Goal: Task Accomplishment & Management: Complete application form

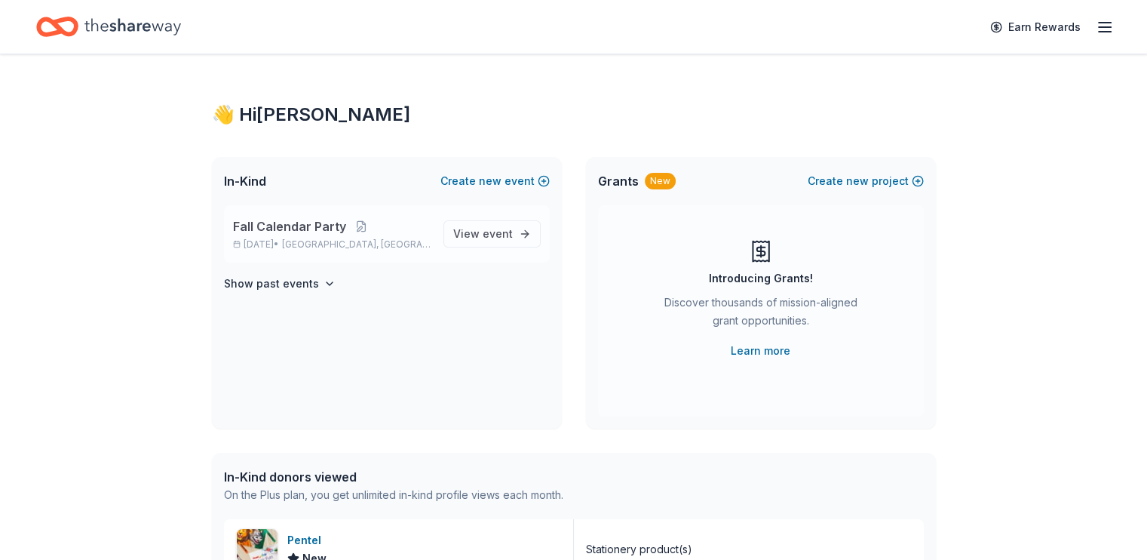
click at [305, 222] on span "Fall Calendar Party" at bounding box center [289, 226] width 113 height 18
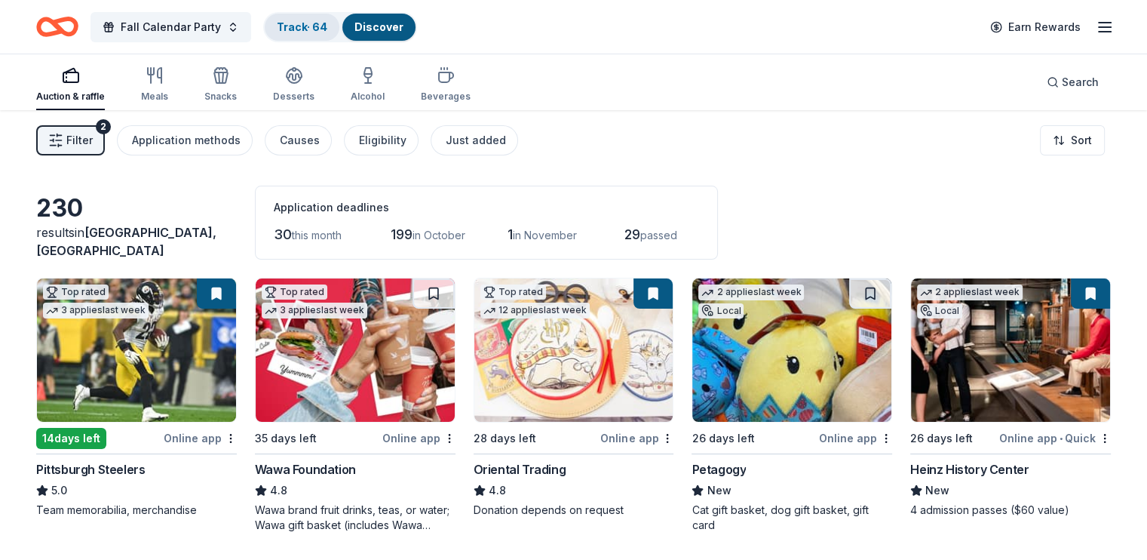
click at [308, 30] on link "Track · 64" at bounding box center [302, 26] width 51 height 13
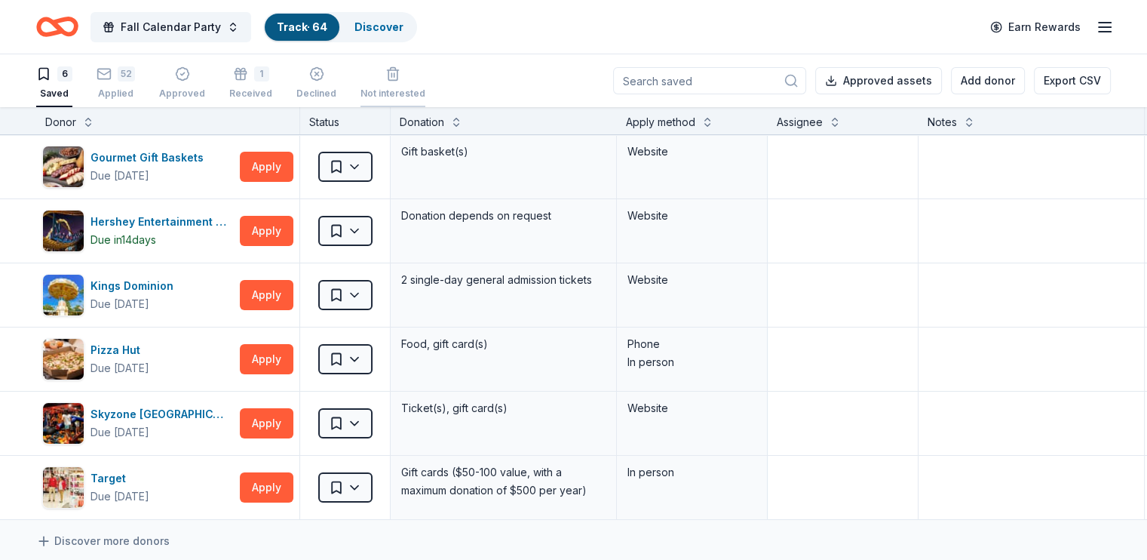
click at [398, 72] on icon "button" at bounding box center [392, 75] width 9 height 10
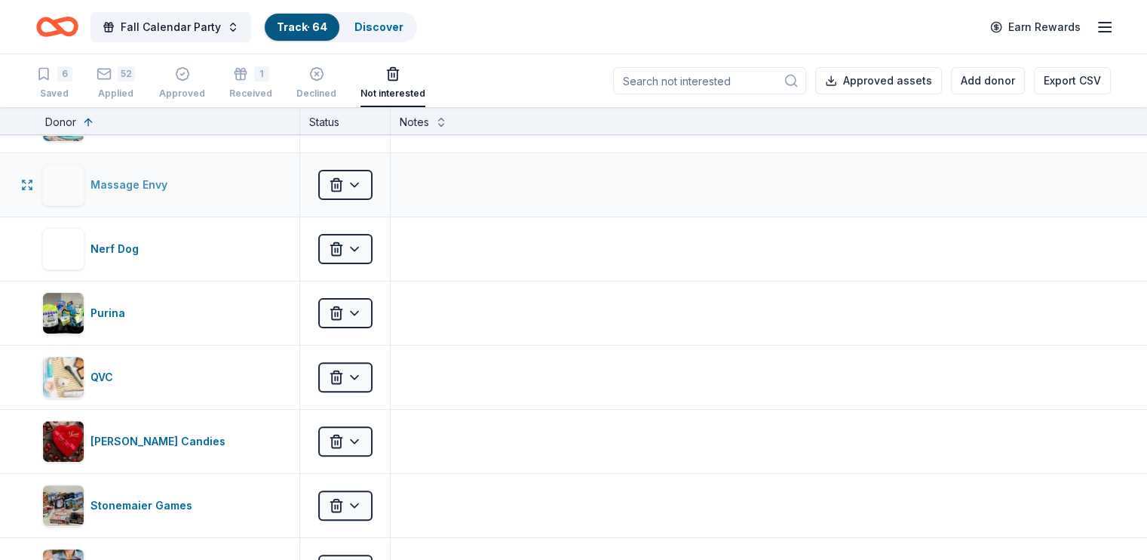
scroll to position [528, 0]
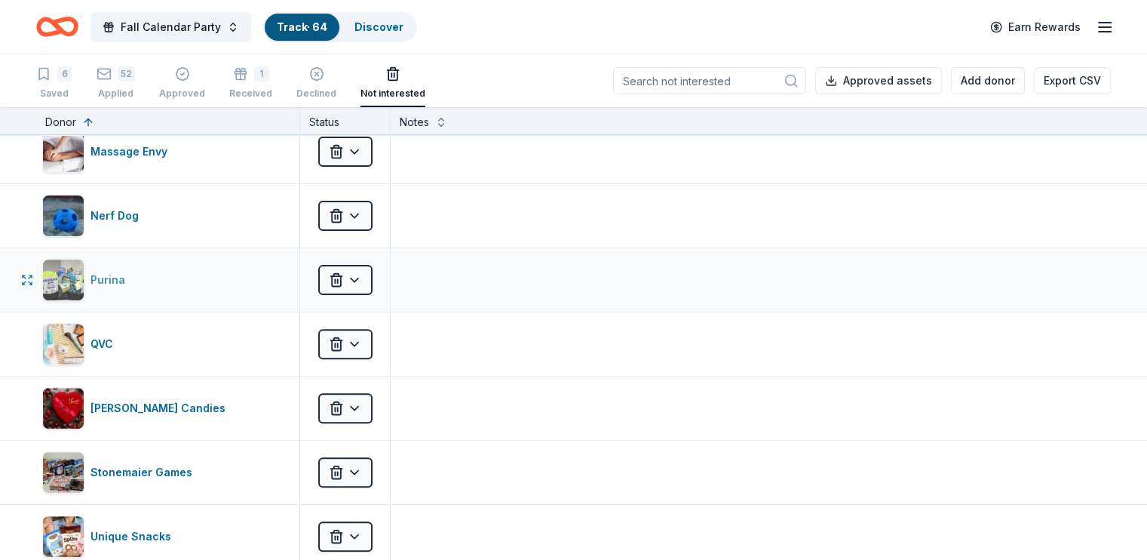
click at [120, 279] on div "Purina" at bounding box center [111, 280] width 41 height 18
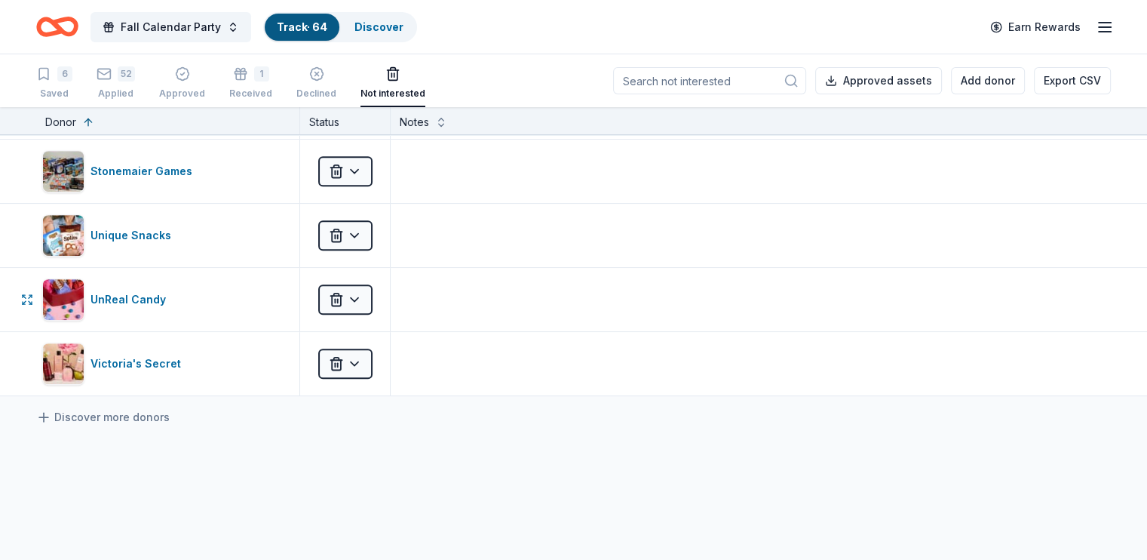
scroll to position [830, 0]
click at [151, 292] on div "UnReal Candy" at bounding box center [131, 299] width 81 height 18
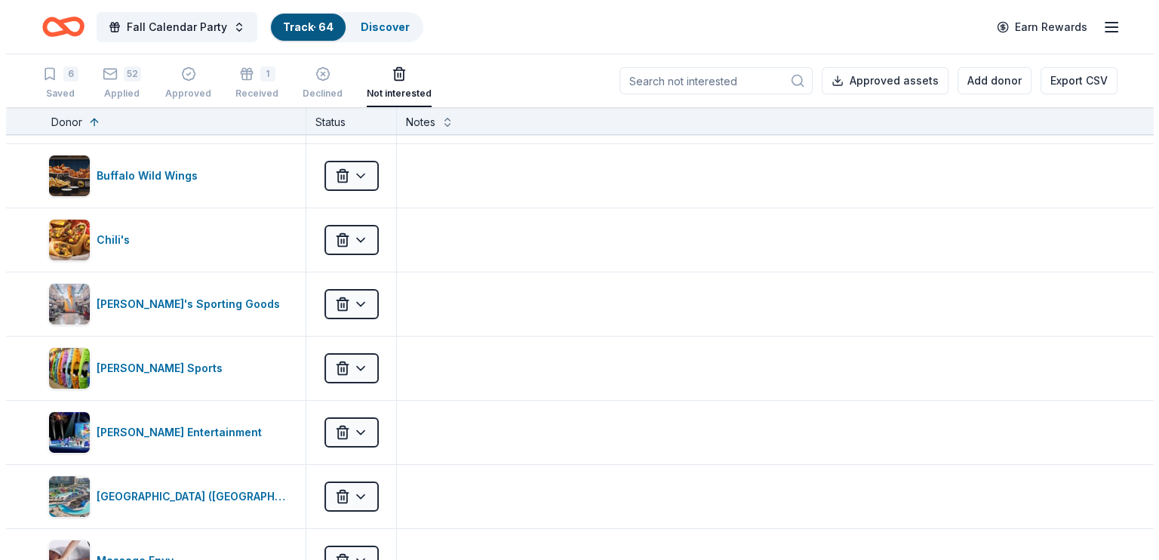
scroll to position [75, 0]
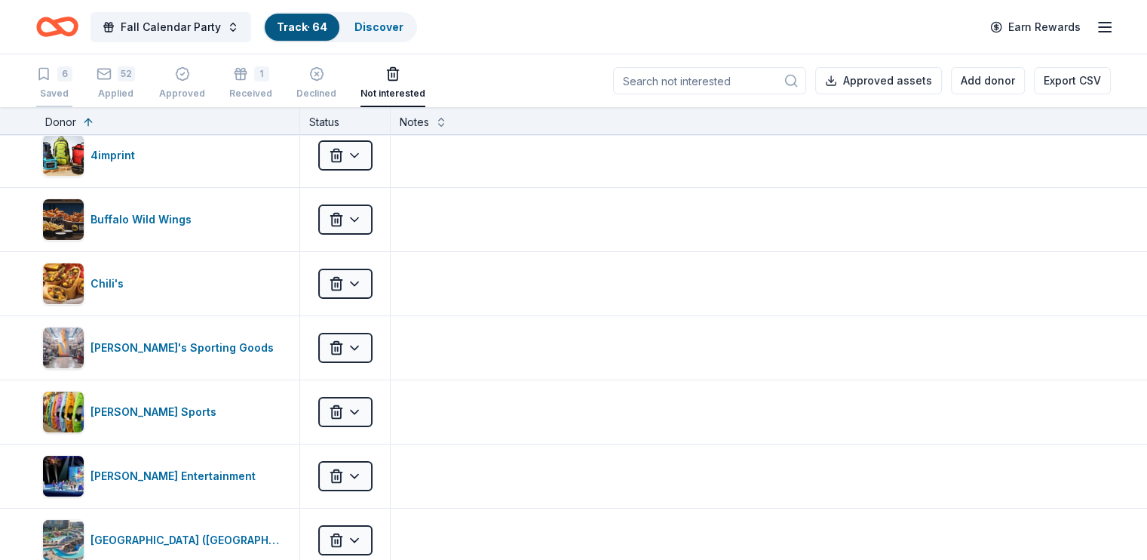
click at [51, 79] on icon "button" at bounding box center [43, 73] width 15 height 15
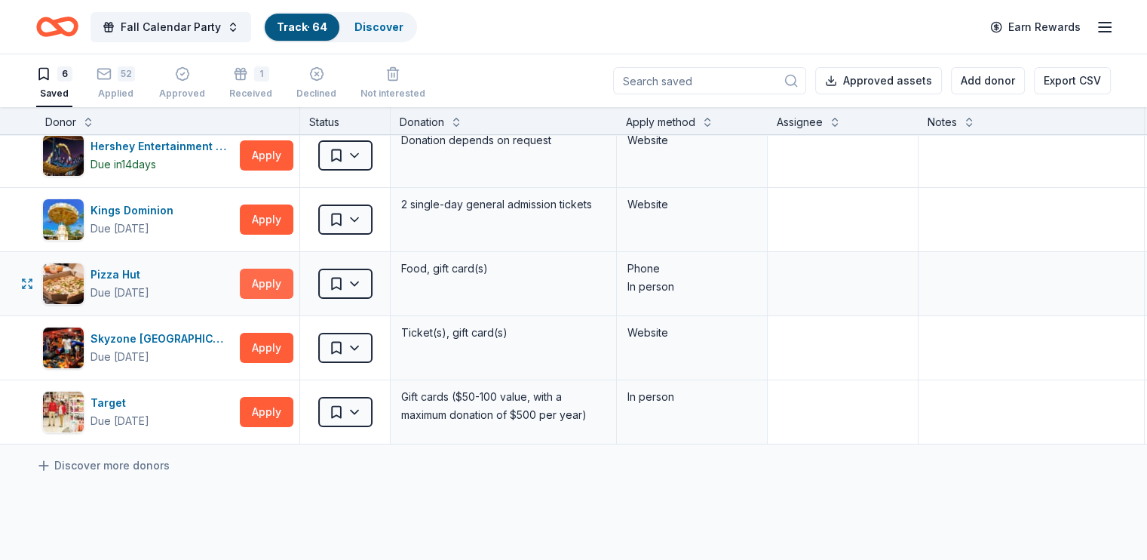
click at [293, 279] on button "Apply" at bounding box center [267, 284] width 54 height 30
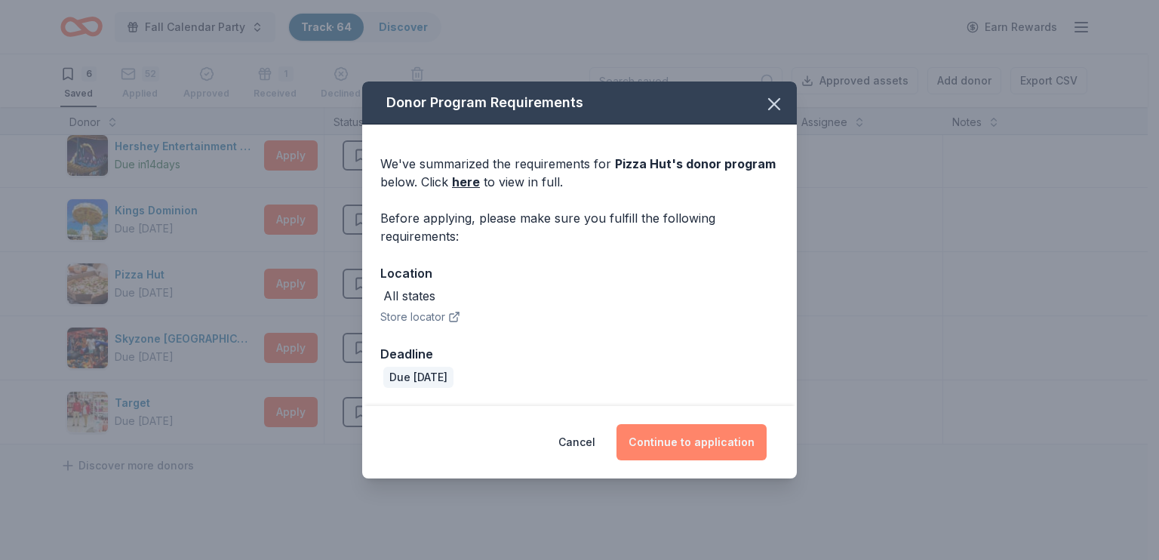
click at [685, 435] on button "Continue to application" at bounding box center [691, 442] width 150 height 36
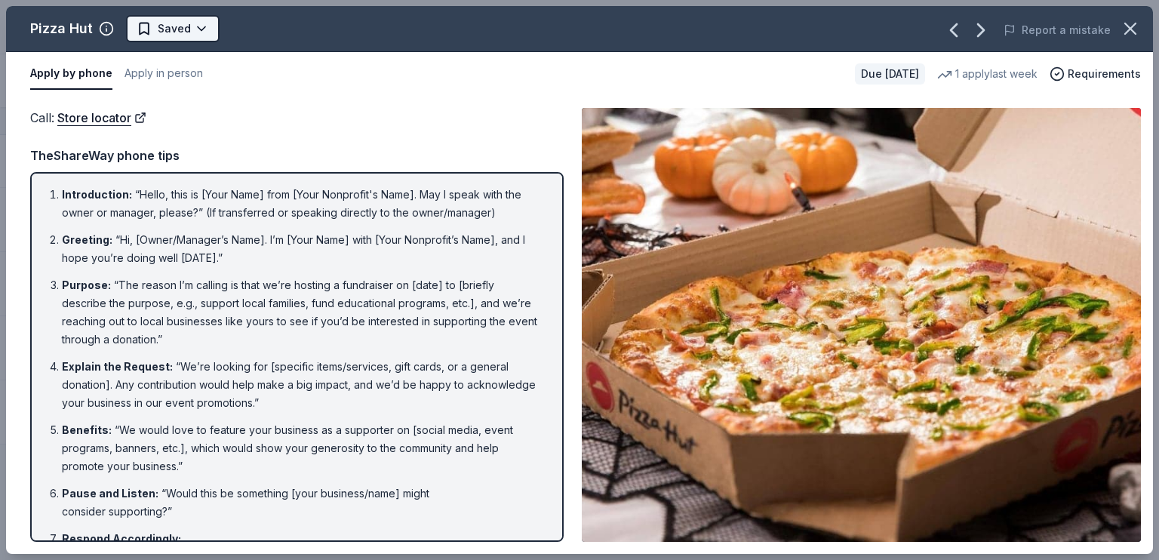
click at [189, 28] on html "Fall Calendar Party Track · 64 Discover Earn Rewards 6 Saved 52 Applied Approve…" at bounding box center [579, 280] width 1159 height 560
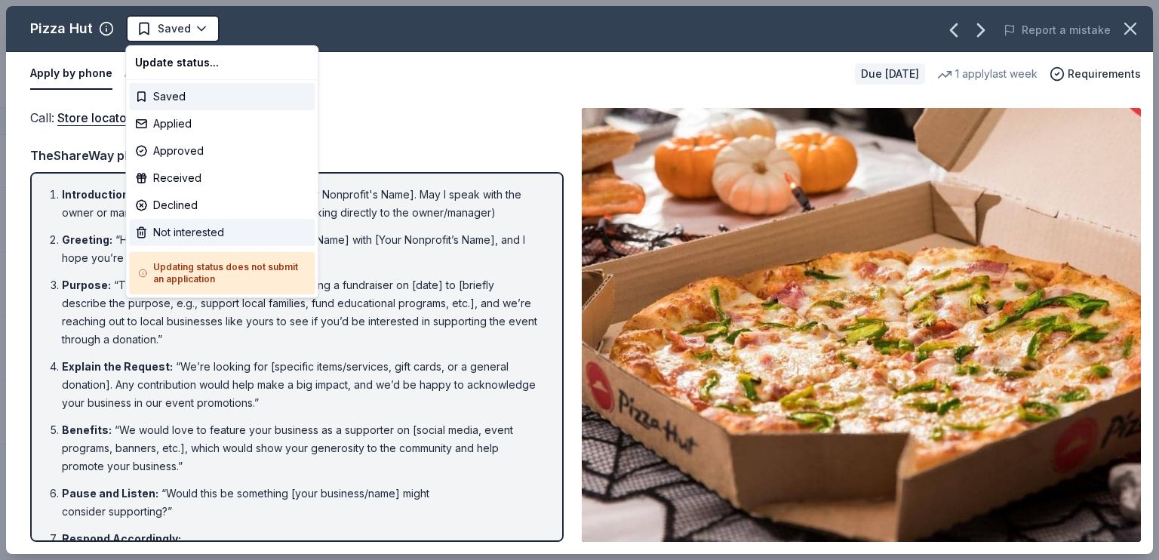
click at [213, 237] on div "Not interested" at bounding box center [222, 232] width 186 height 27
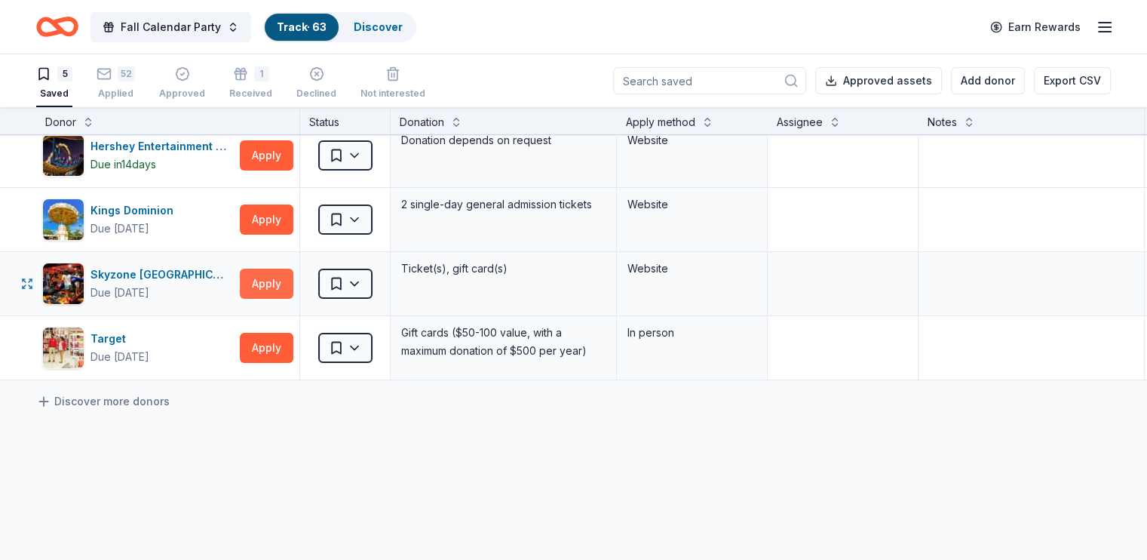
click at [293, 281] on button "Apply" at bounding box center [267, 284] width 54 height 30
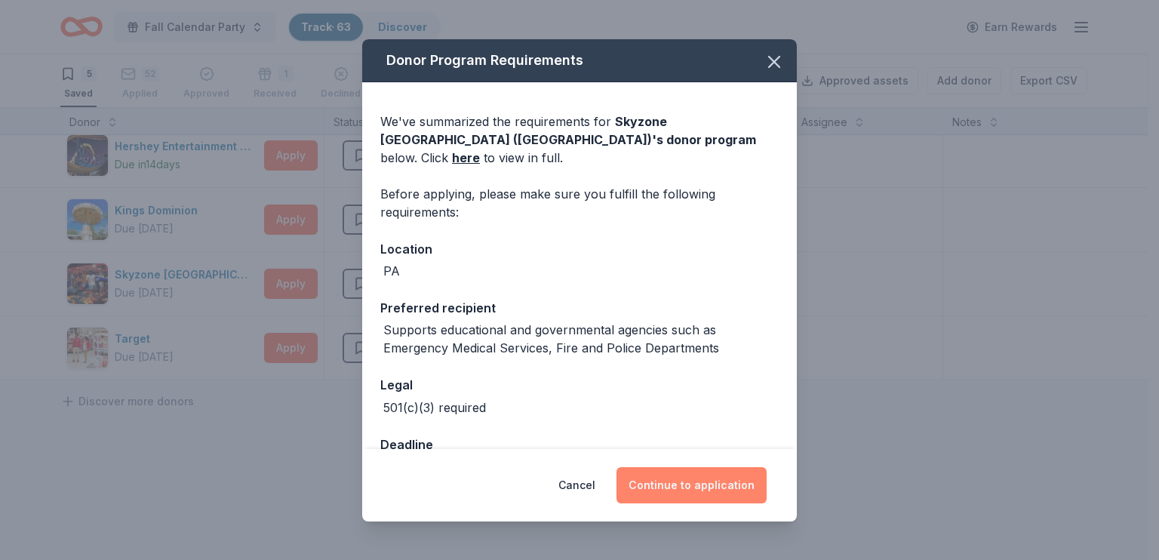
click at [659, 492] on button "Continue to application" at bounding box center [691, 485] width 150 height 36
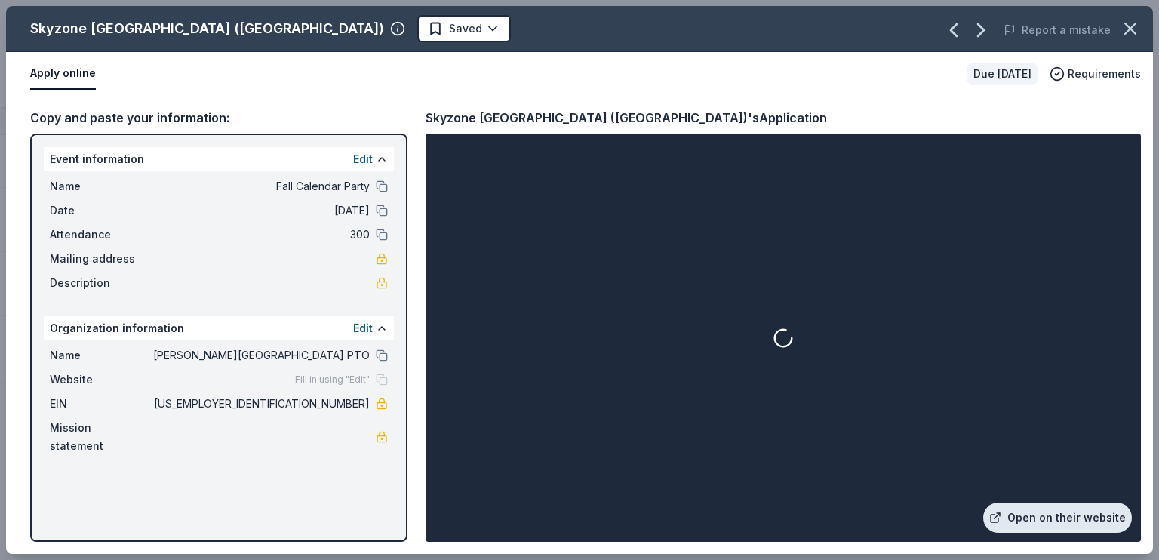
click at [1091, 520] on link "Open on their website" at bounding box center [1057, 517] width 149 height 30
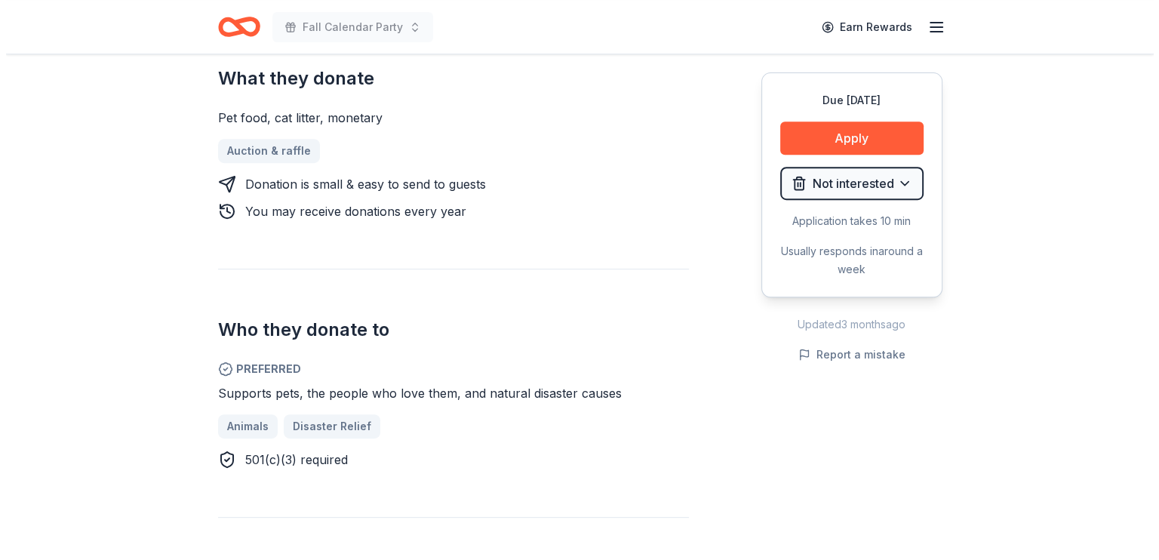
scroll to position [603, 0]
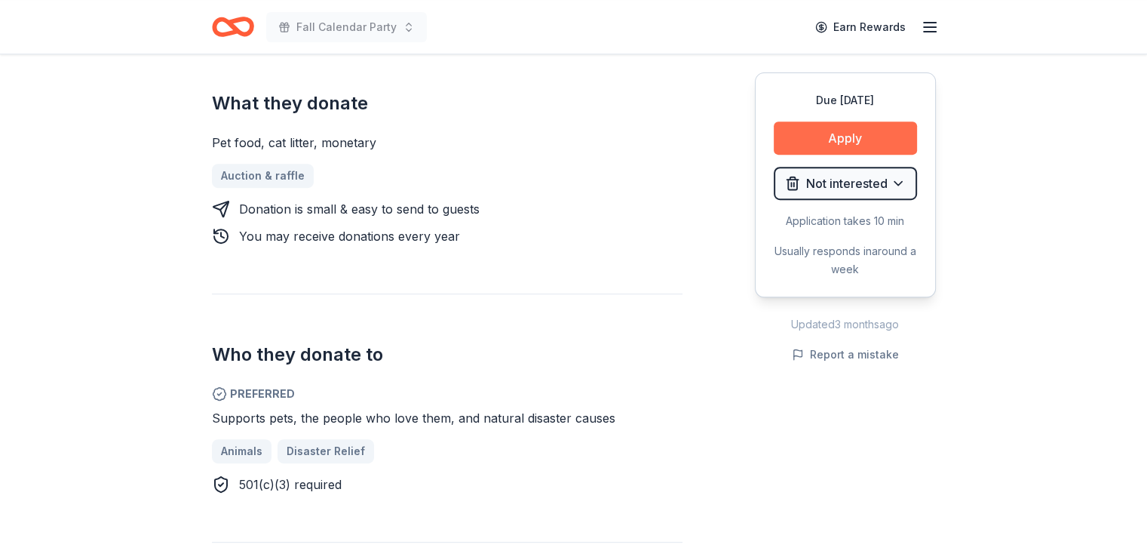
click at [857, 134] on button "Apply" at bounding box center [845, 137] width 143 height 33
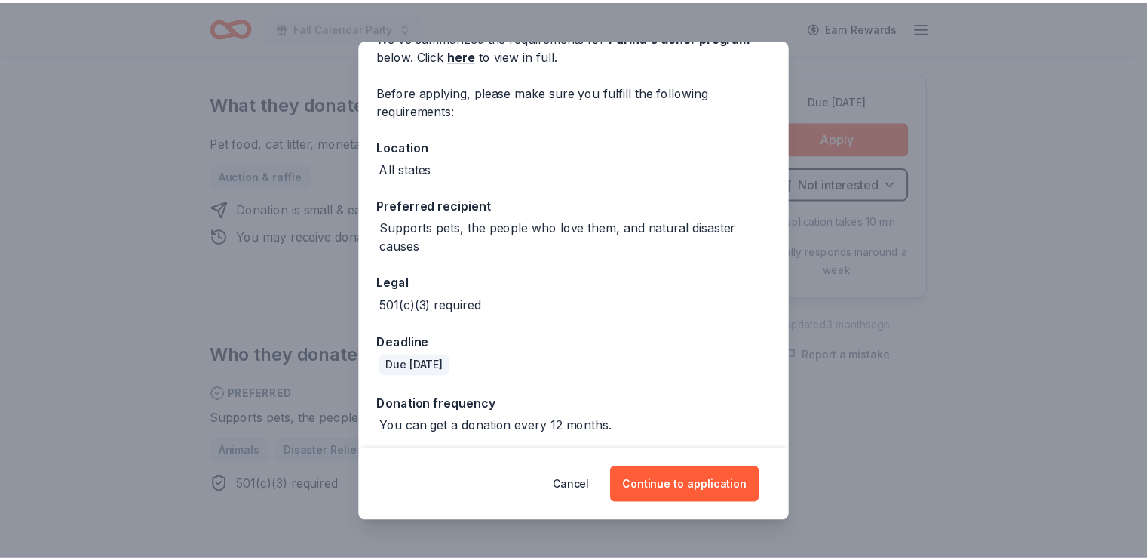
scroll to position [88, 0]
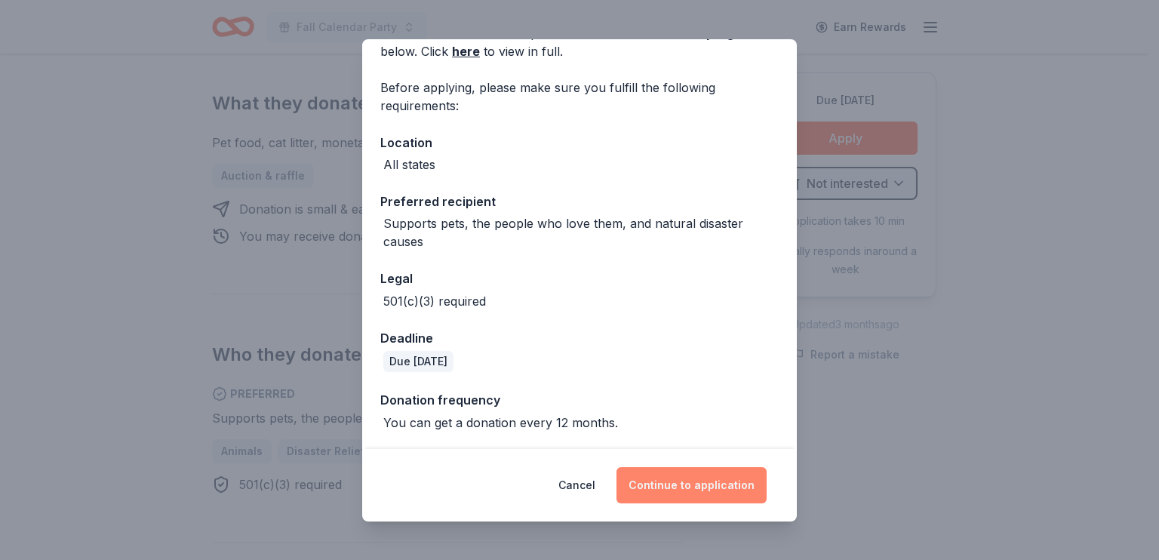
click at [676, 487] on button "Continue to application" at bounding box center [691, 485] width 150 height 36
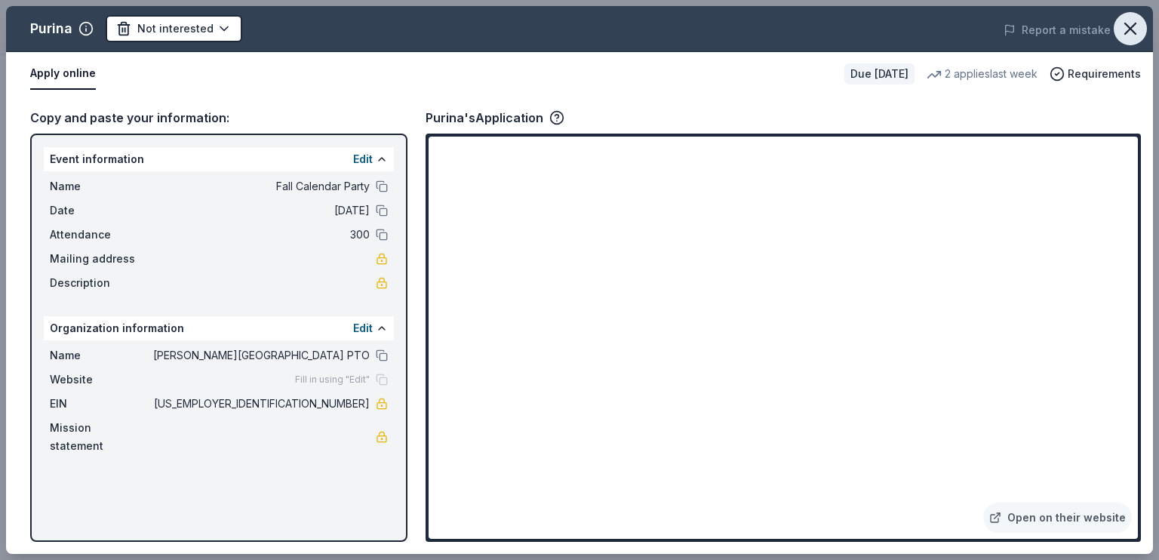
click at [1126, 25] on icon "button" at bounding box center [1130, 28] width 11 height 11
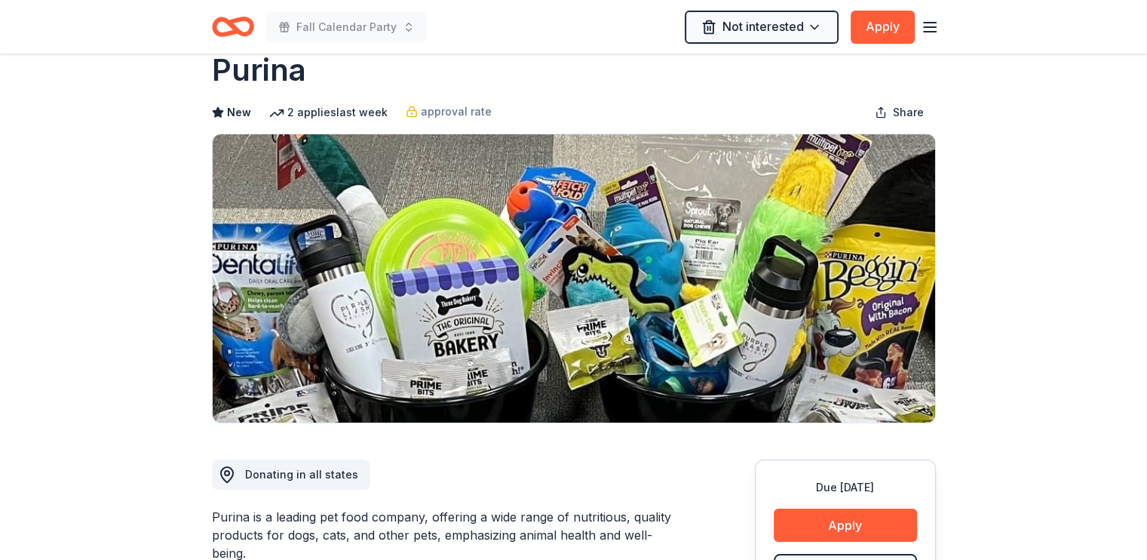
scroll to position [0, 0]
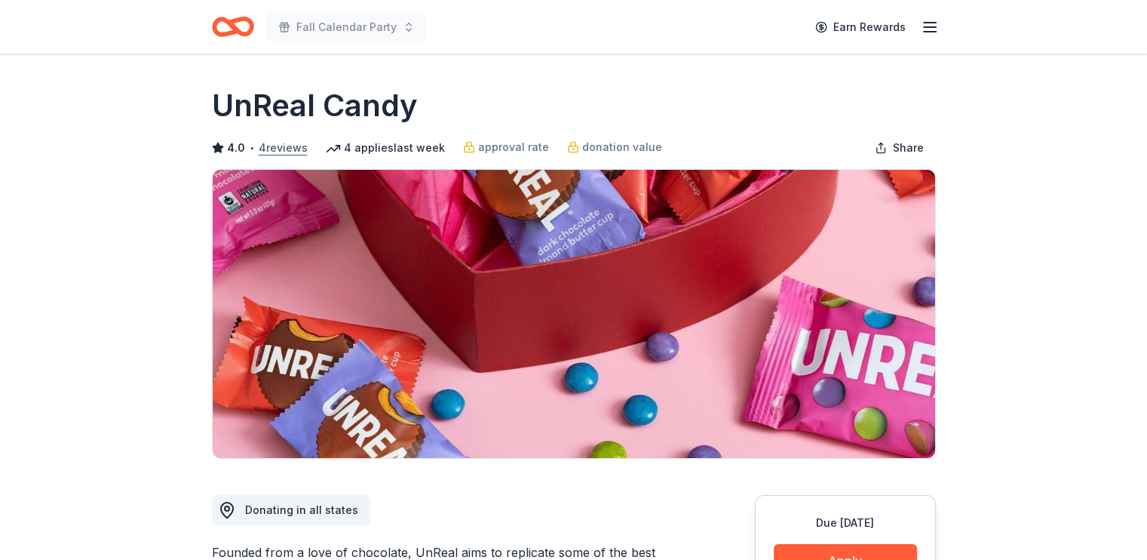
click at [274, 148] on button "4 reviews" at bounding box center [283, 148] width 49 height 18
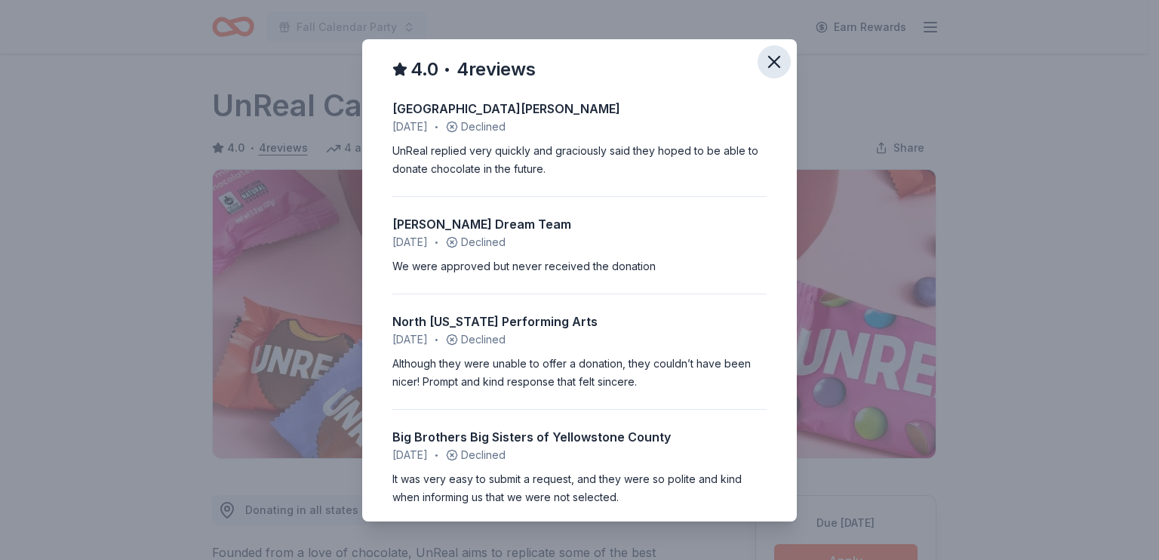
click at [769, 65] on icon "button" at bounding box center [774, 62] width 11 height 11
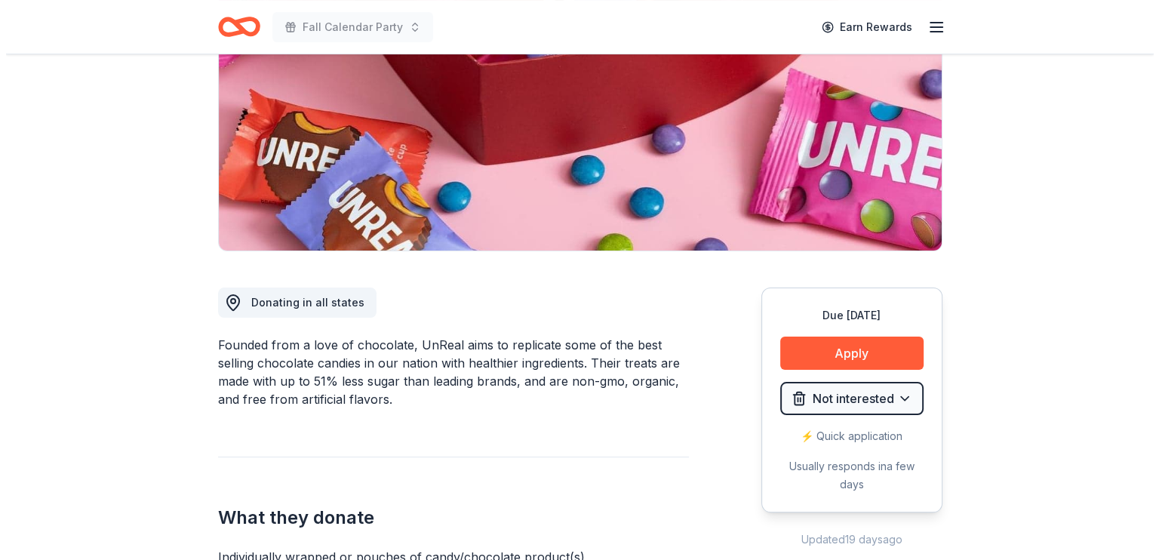
scroll to position [151, 0]
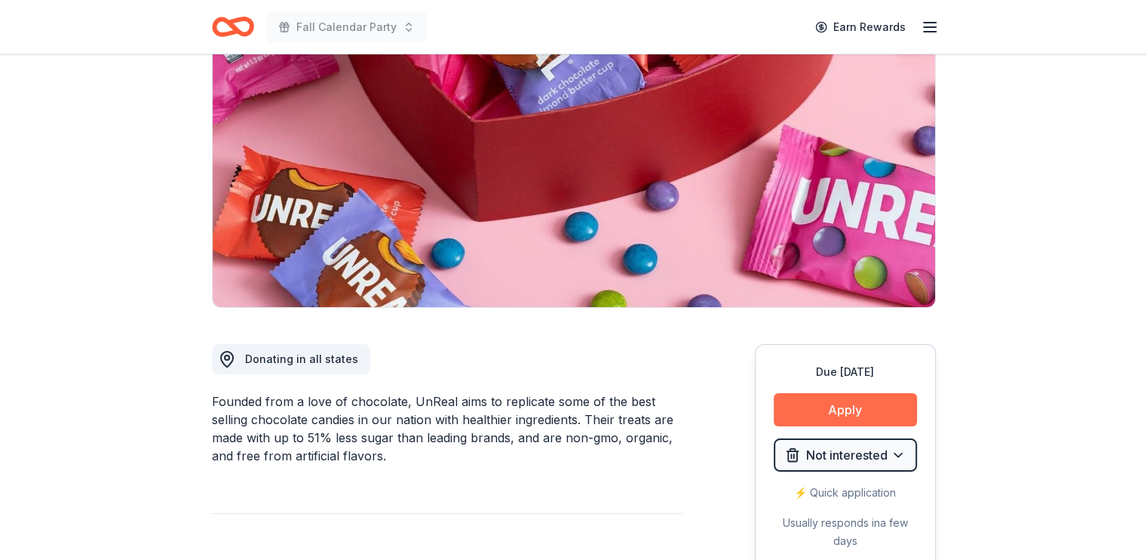
click at [857, 402] on button "Apply" at bounding box center [845, 409] width 143 height 33
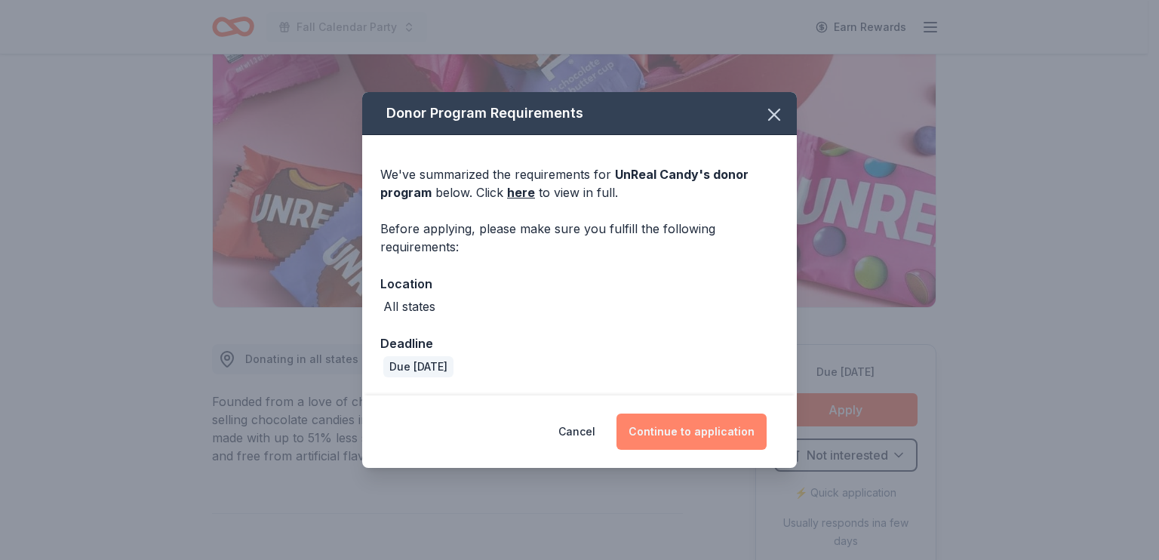
click at [665, 431] on button "Continue to application" at bounding box center [691, 431] width 150 height 36
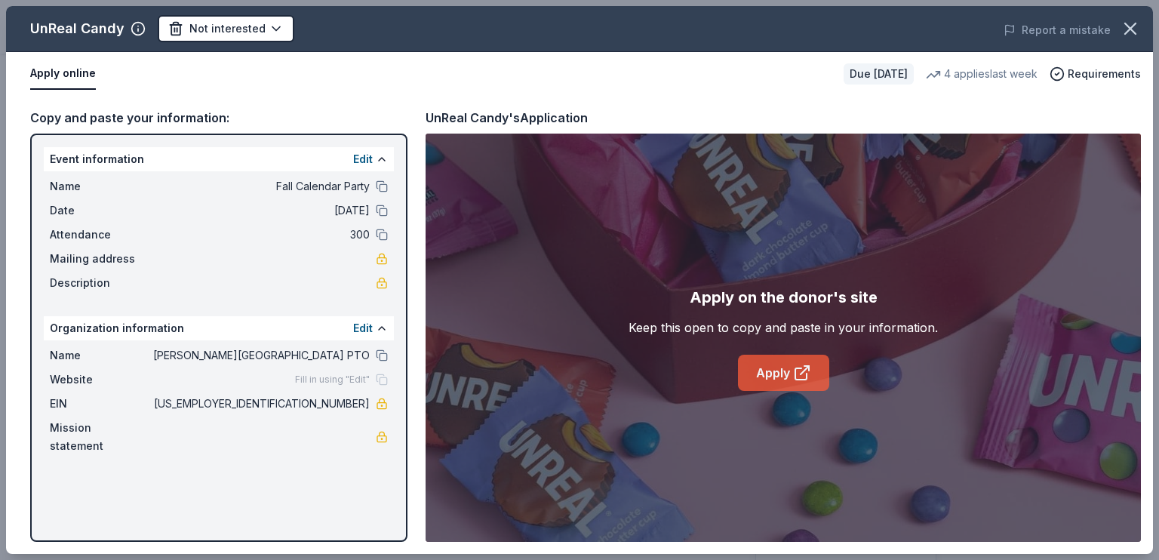
click at [793, 381] on icon at bounding box center [802, 373] width 18 height 18
click at [272, 29] on body "Fall Calendar Party Earn Rewards Due in 26 days Share UnReal Candy 4.0 • 4 revi…" at bounding box center [573, 280] width 1147 height 560
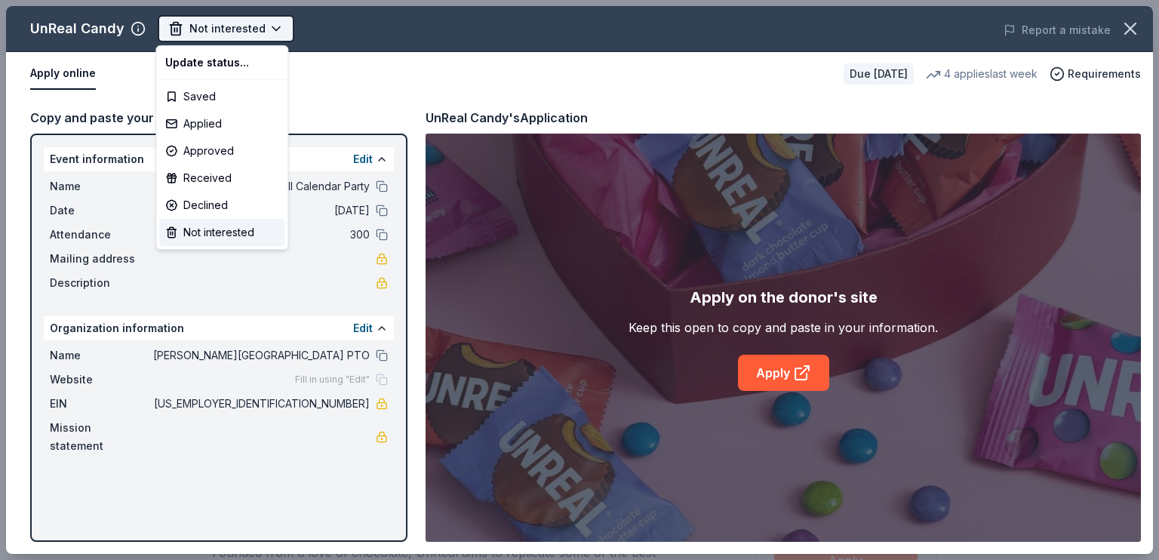
click at [272, 29] on body "Fall Calendar Party Not interested Apply Due in 26 days Share UnReal Candy 4.0 …" at bounding box center [573, 280] width 1147 height 560
